Goal: Information Seeking & Learning: Learn about a topic

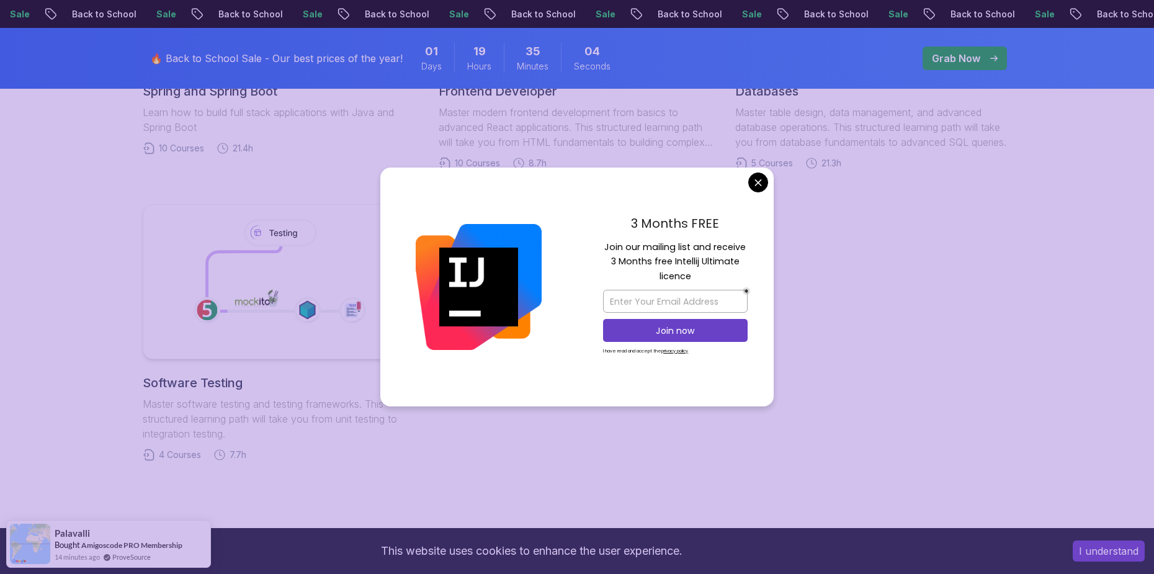
scroll to position [682, 0]
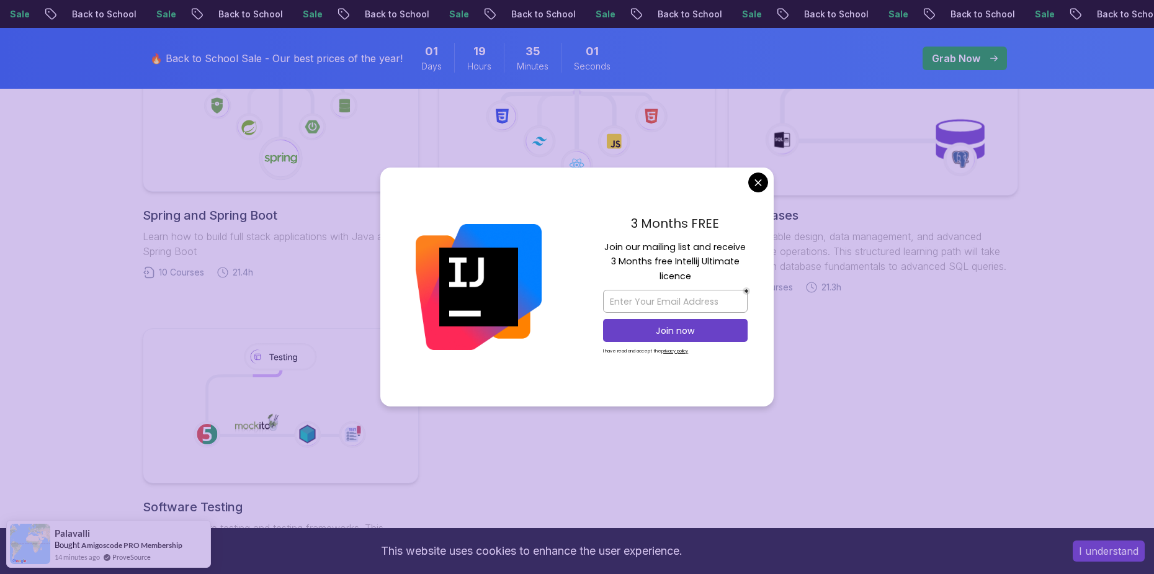
click at [752, 185] on body "Sale Back to School Sale Back to School Sale Back to School Sale Back to School…" at bounding box center [577, 283] width 1154 height 1931
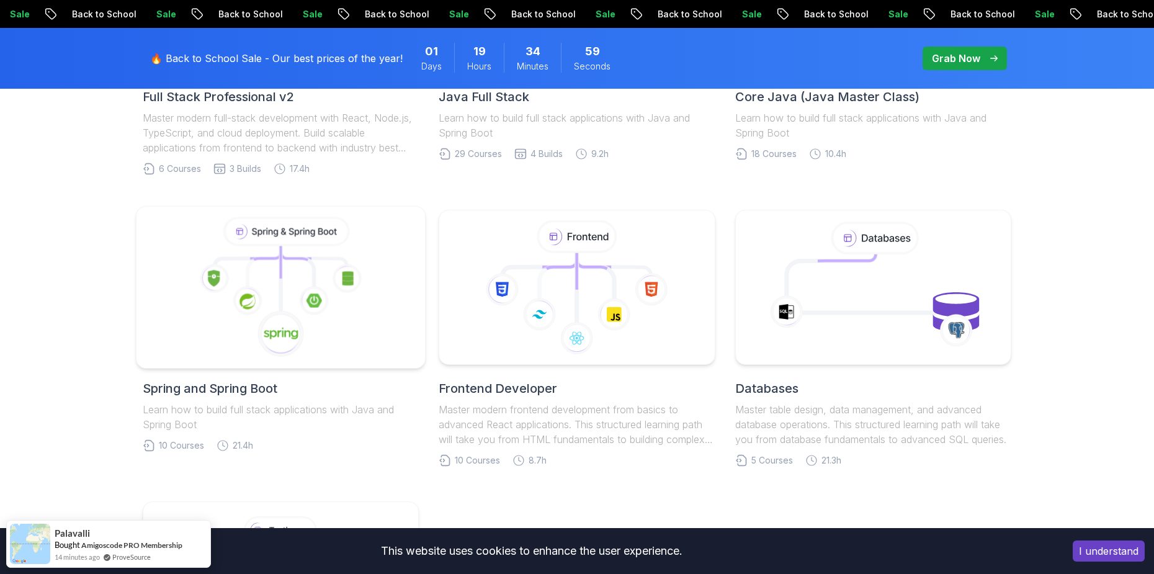
scroll to position [434, 0]
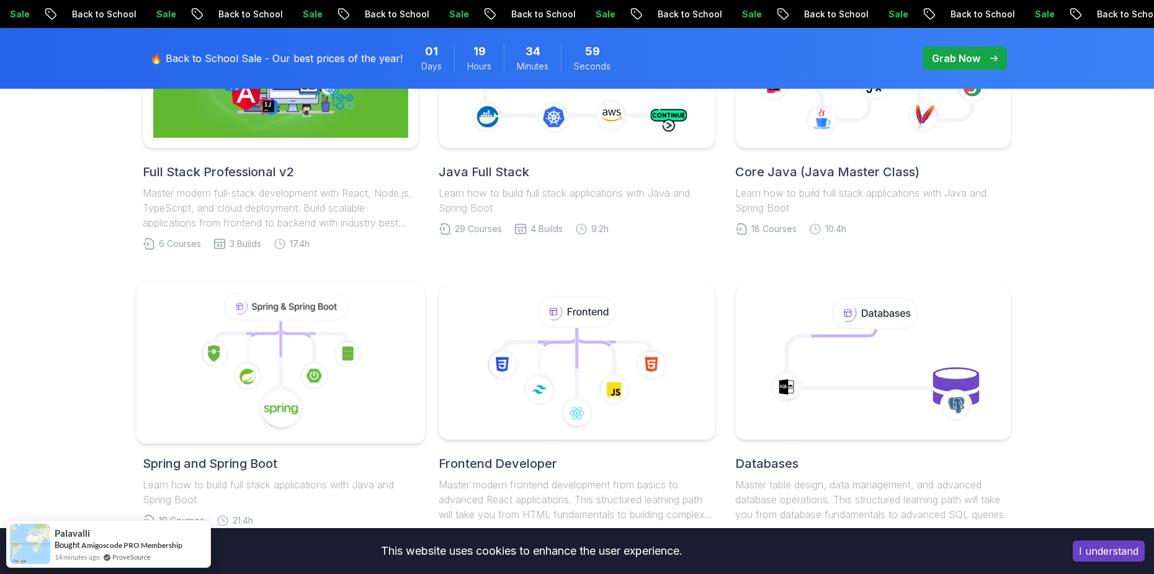
click at [320, 326] on icon at bounding box center [281, 362] width 268 height 141
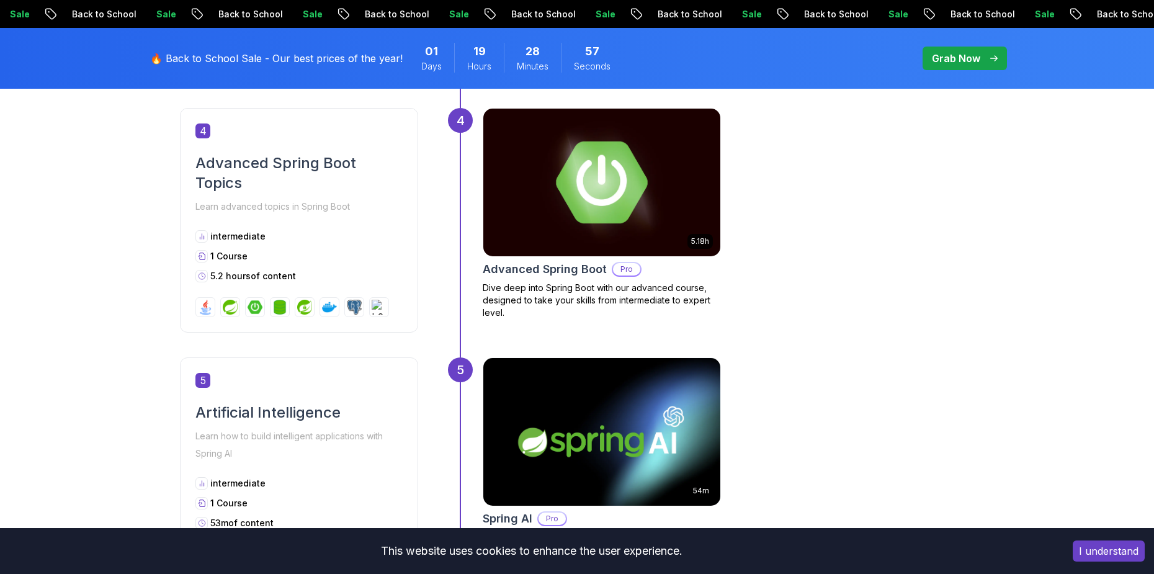
scroll to position [1302, 0]
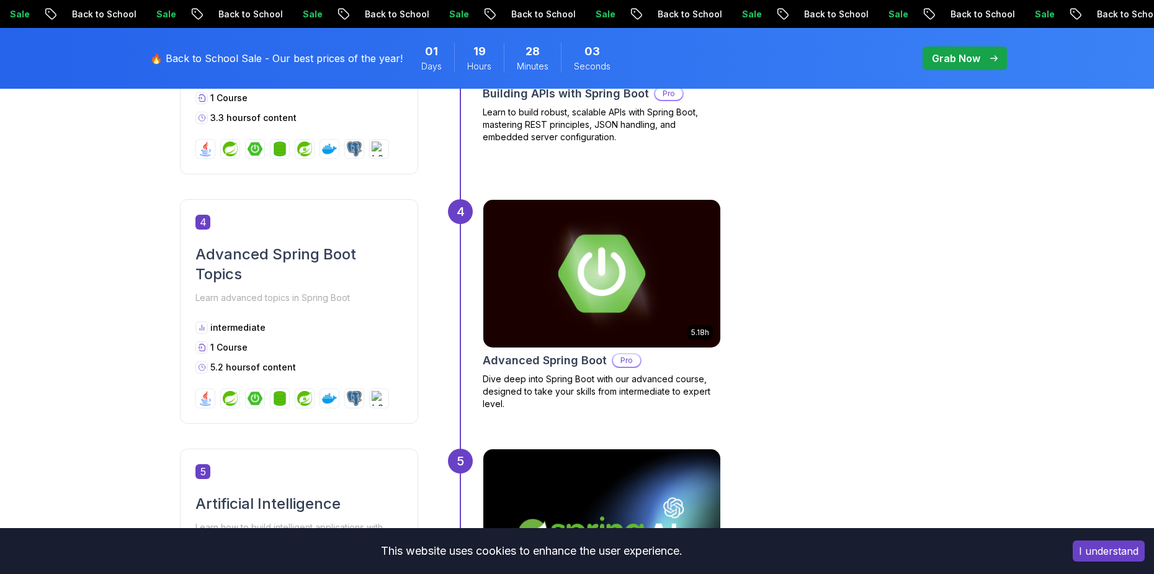
click at [1111, 547] on button "I understand" at bounding box center [1108, 550] width 72 height 21
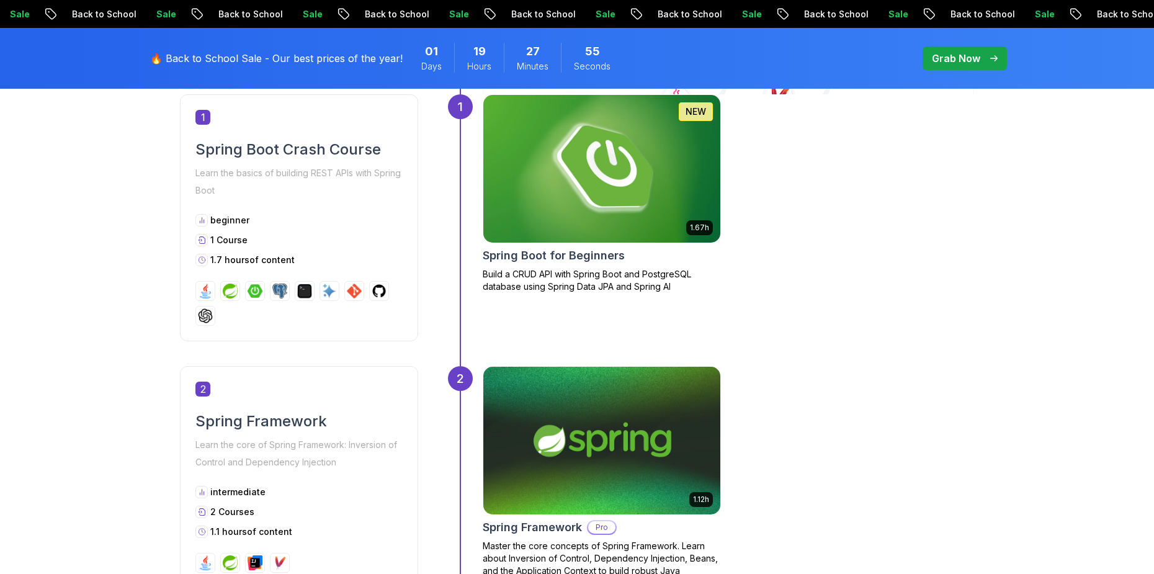
scroll to position [620, 0]
click at [590, 185] on img at bounding box center [601, 169] width 249 height 155
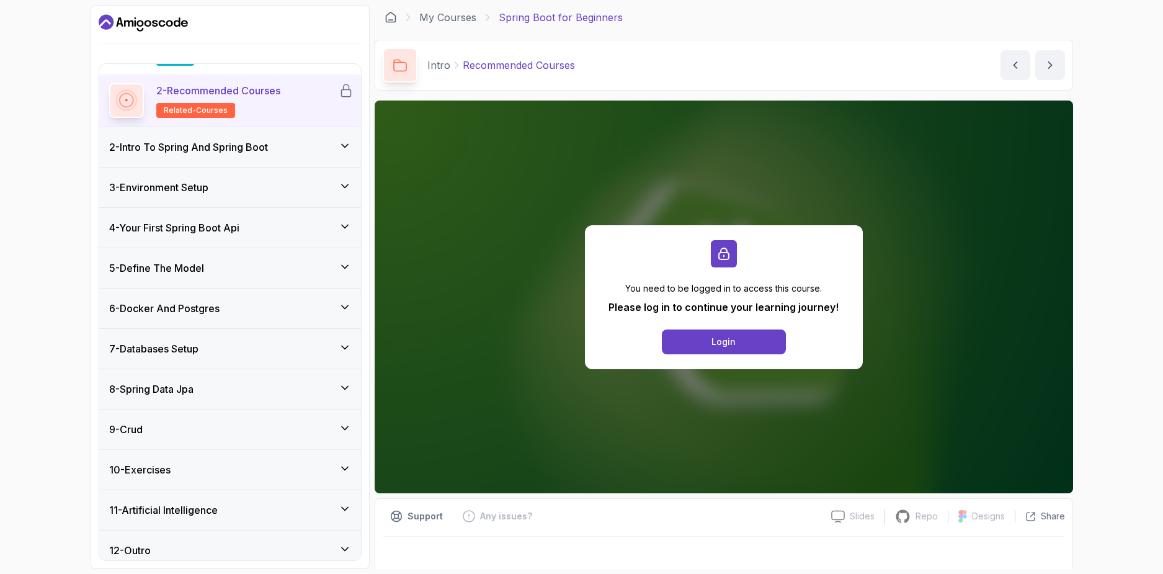
scroll to position [91, 0]
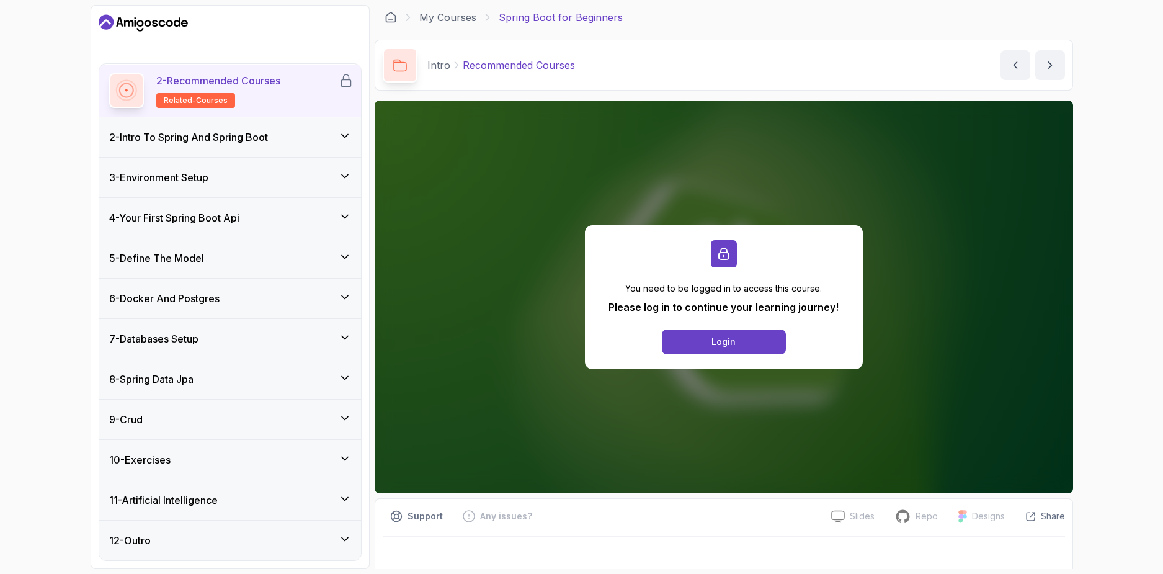
click at [251, 339] on div "7 - Databases Setup" at bounding box center [230, 338] width 242 height 15
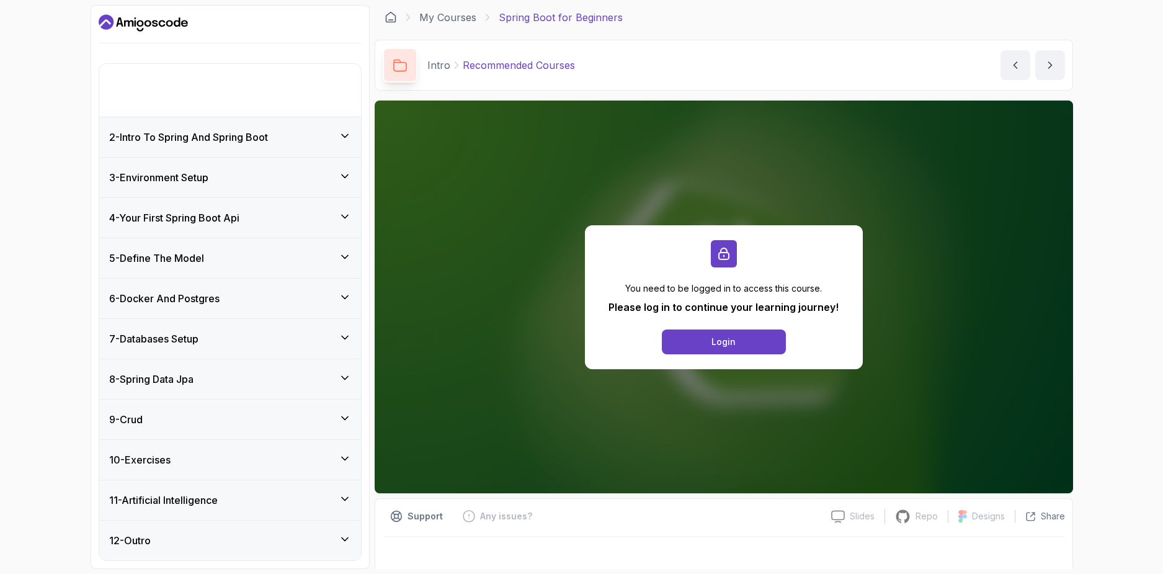
scroll to position [0, 0]
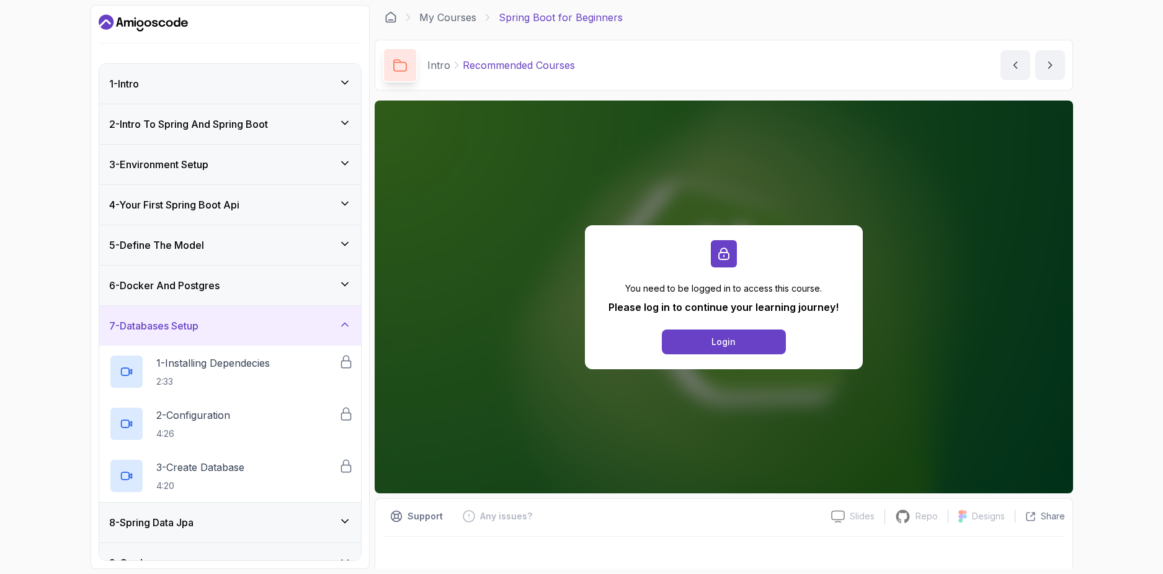
click at [273, 282] on div "6 - Docker And Postgres" at bounding box center [230, 285] width 242 height 15
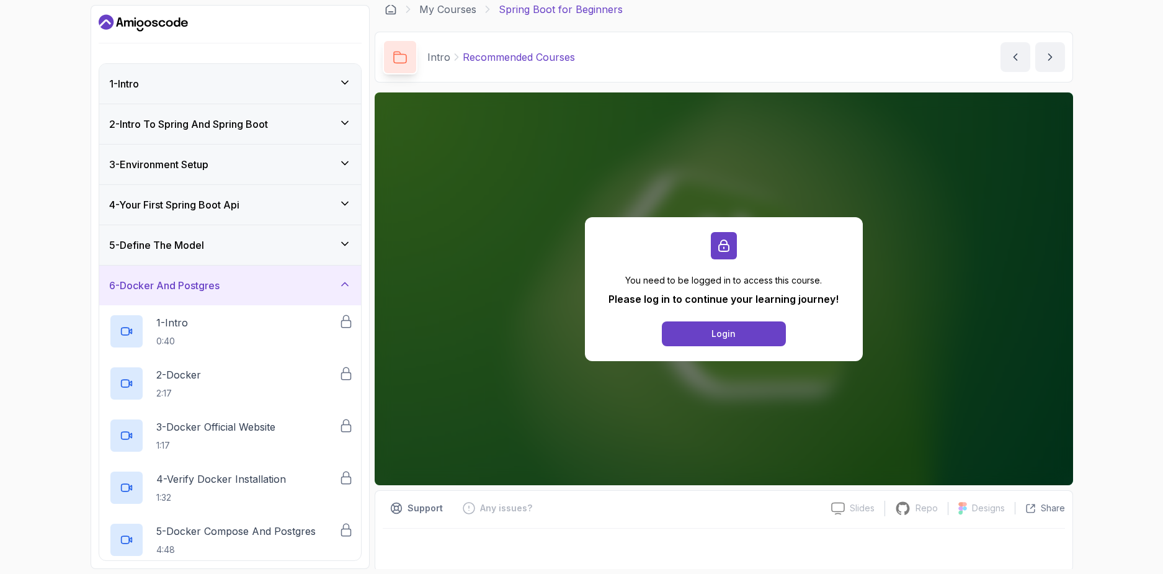
scroll to position [11, 0]
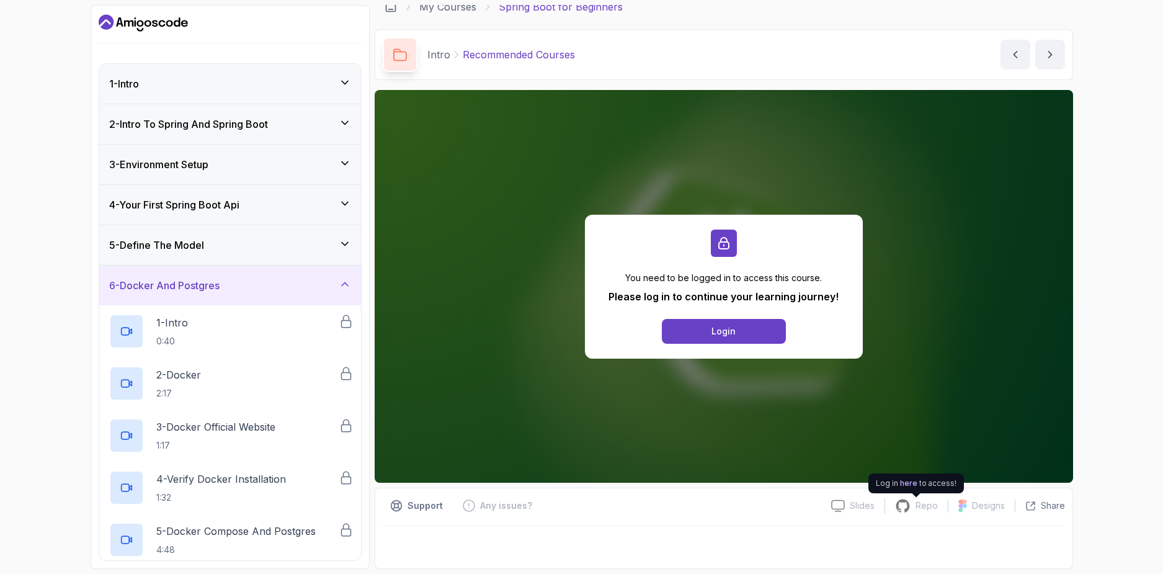
click at [902, 505] on icon at bounding box center [903, 506] width 16 height 16
